Goal: Task Accomplishment & Management: Manage account settings

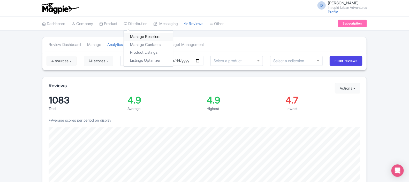
click at [141, 37] on link "Manage Resellers" at bounding box center [148, 37] width 49 height 8
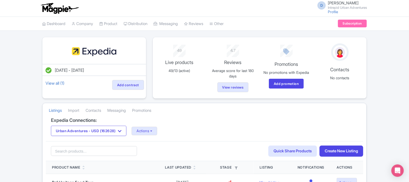
drag, startPoint x: 408, startPoint y: 62, endPoint x: 409, endPoint y: 71, distance: 9.6
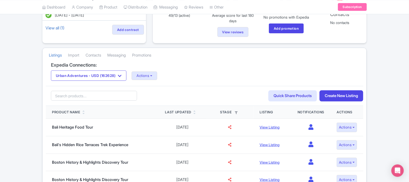
scroll to position [57, 0]
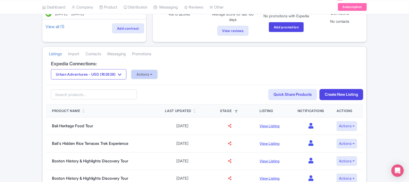
click at [156, 78] on button "Actions" at bounding box center [145, 74] width 26 height 9
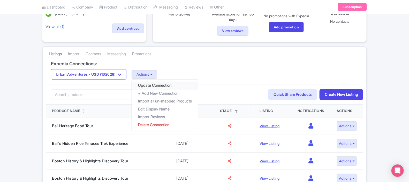
click at [160, 87] on link "Update Connection" at bounding box center [165, 86] width 66 height 8
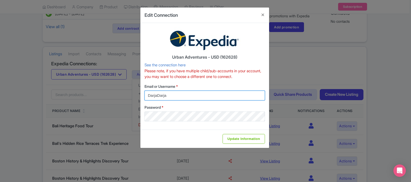
click at [189, 99] on input "DarjaDarja" at bounding box center [204, 96] width 120 height 10
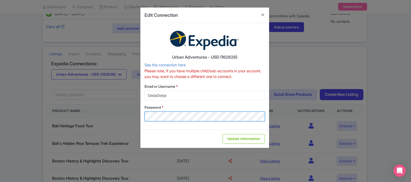
click at [129, 117] on div "Edit Connection Urban Adventures - USD (162628) See the connection here Please …" at bounding box center [205, 91] width 411 height 182
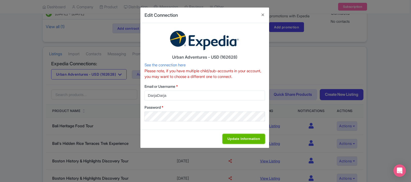
click at [239, 138] on input "Update Information" at bounding box center [244, 139] width 42 height 10
type input "Saving..."
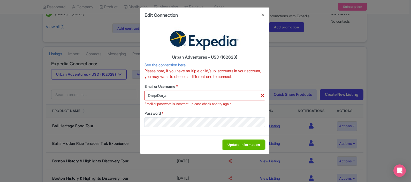
click at [249, 146] on input "Update Information" at bounding box center [244, 145] width 42 height 10
type input "Saving..."
click at [174, 65] on link "See the connection here" at bounding box center [164, 65] width 41 height 5
click at [262, 14] on button "Close" at bounding box center [263, 14] width 12 height 15
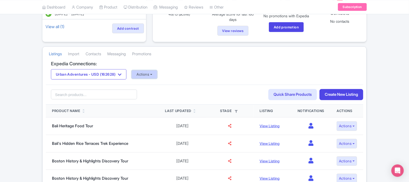
click at [153, 74] on button "Actions" at bounding box center [145, 74] width 26 height 9
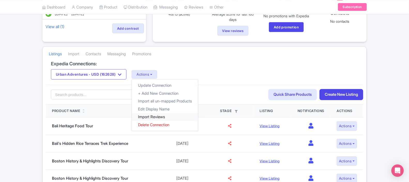
click at [155, 117] on link "Import Reviews" at bounding box center [165, 117] width 66 height 8
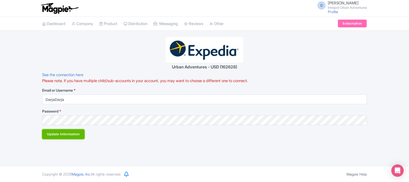
click at [74, 136] on input "Update Information" at bounding box center [63, 134] width 42 height 10
type input "Saving..."
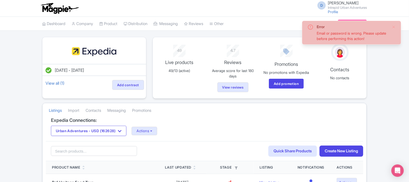
drag, startPoint x: 316, startPoint y: 25, endPoint x: 383, endPoint y: 38, distance: 69.0
click at [383, 38] on div "Error Email or password is wrong. Please update before performing this action!" at bounding box center [351, 32] width 88 height 17
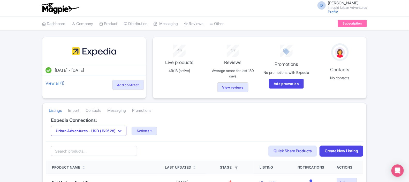
drag, startPoint x: 383, startPoint y: 38, endPoint x: 377, endPoint y: 65, distance: 27.8
click at [79, 112] on link "Import" at bounding box center [73, 111] width 11 height 14
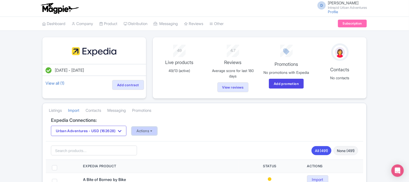
click at [148, 132] on button "Actions" at bounding box center [145, 131] width 26 height 9
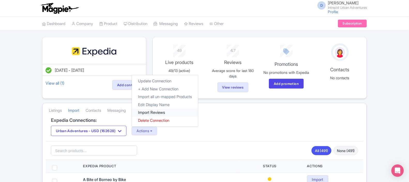
click at [157, 115] on link "Import Reviews" at bounding box center [165, 113] width 66 height 8
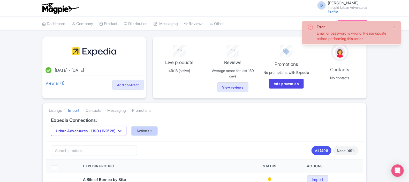
click at [148, 135] on button "Actions" at bounding box center [145, 131] width 26 height 9
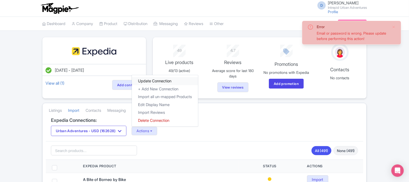
click at [163, 83] on link "Update Connection" at bounding box center [165, 81] width 66 height 8
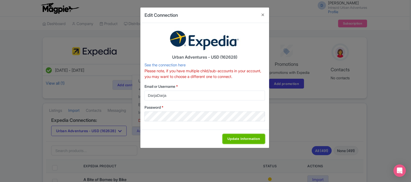
click at [246, 138] on input "Update Information" at bounding box center [244, 139] width 42 height 10
type input "Saving..."
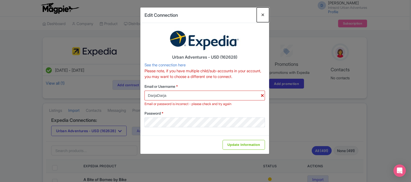
click at [265, 17] on button "Close" at bounding box center [263, 14] width 12 height 15
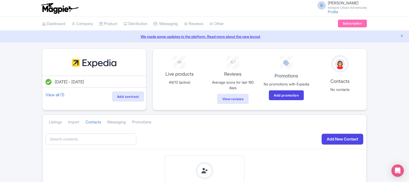
scroll to position [13, 0]
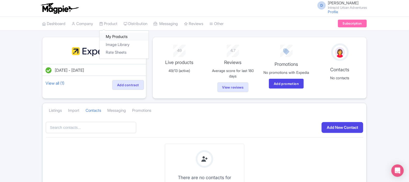
click at [118, 37] on link "My Products" at bounding box center [123, 37] width 49 height 8
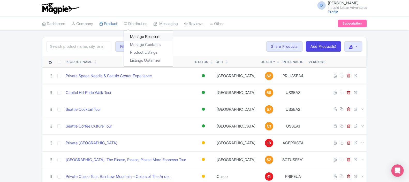
click at [141, 35] on link "Manage Resellers" at bounding box center [148, 37] width 49 height 8
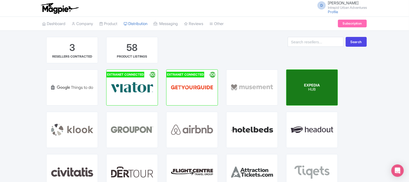
click at [315, 93] on div "EXPEDIA HUB" at bounding box center [311, 88] width 51 height 36
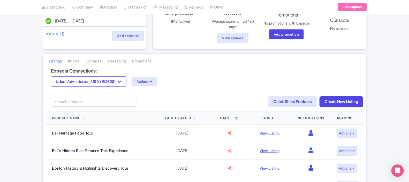
scroll to position [62, 0]
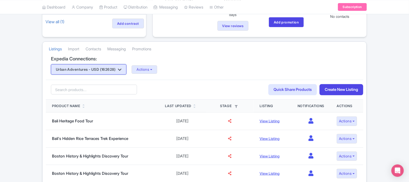
click at [96, 72] on button "Urban Adventures - USD (162628)" at bounding box center [88, 69] width 75 height 10
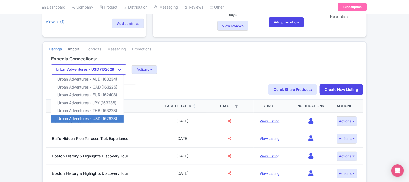
click at [77, 53] on link "Import" at bounding box center [73, 49] width 11 height 14
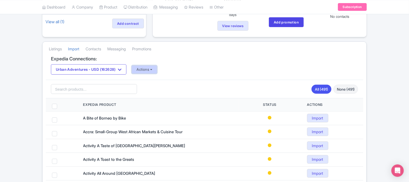
click at [148, 71] on button "Actions" at bounding box center [145, 69] width 26 height 9
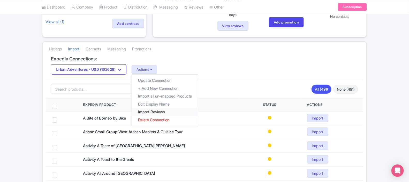
click at [171, 113] on link "Import Reviews" at bounding box center [165, 112] width 66 height 8
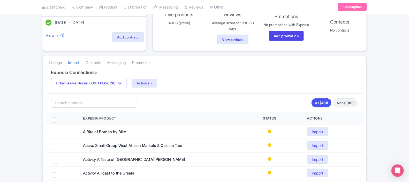
scroll to position [47, 0]
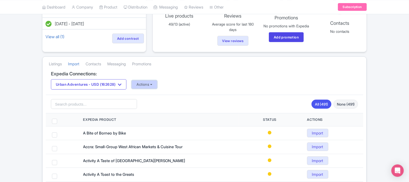
click at [147, 88] on button "Actions" at bounding box center [145, 84] width 26 height 9
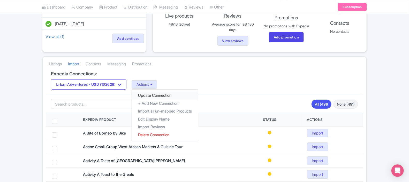
click at [155, 96] on link "Update Connection" at bounding box center [165, 96] width 66 height 8
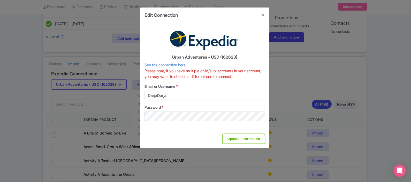
drag, startPoint x: 235, startPoint y: 137, endPoint x: 182, endPoint y: 107, distance: 60.9
click at [182, 107] on form "Urban Adventures - USD (162628) See the connection here Please note, if you hav…" at bounding box center [204, 85] width 129 height 125
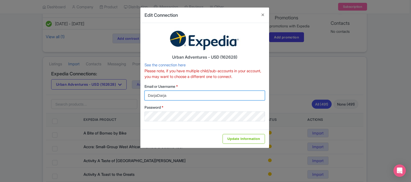
click at [173, 96] on input "DarjaDarja" at bounding box center [204, 96] width 120 height 10
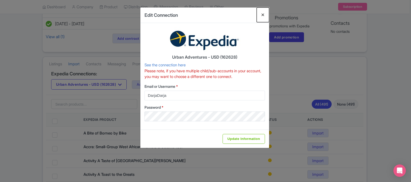
click at [263, 14] on button "Close" at bounding box center [263, 14] width 12 height 15
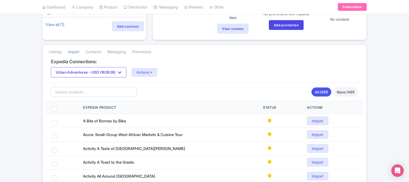
scroll to position [0, 0]
